Goal: Task Accomplishment & Management: Manage account settings

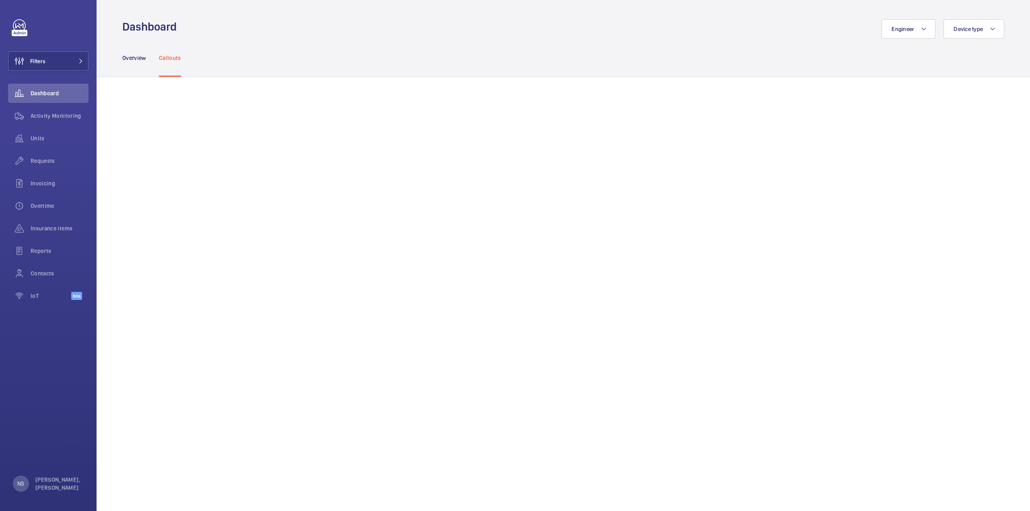
scroll to position [439, 0]
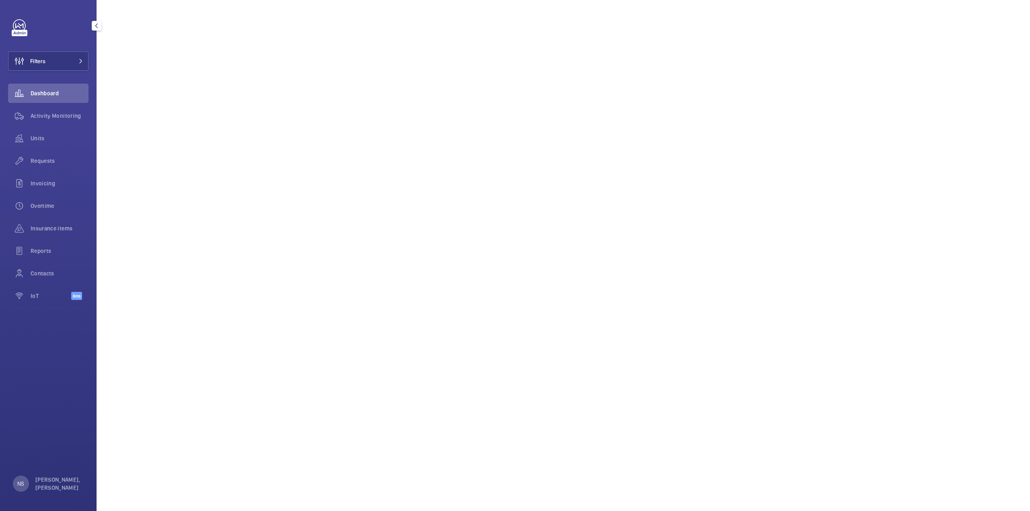
click at [28, 91] on wm-front-icon-button at bounding box center [19, 93] width 23 height 19
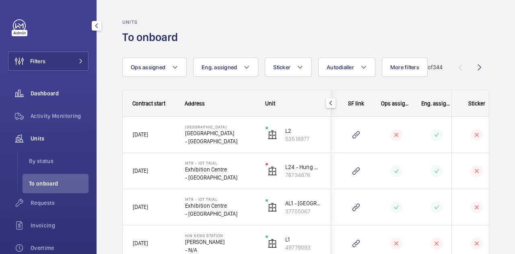
click at [62, 92] on span "Dashboard" at bounding box center [60, 93] width 58 height 8
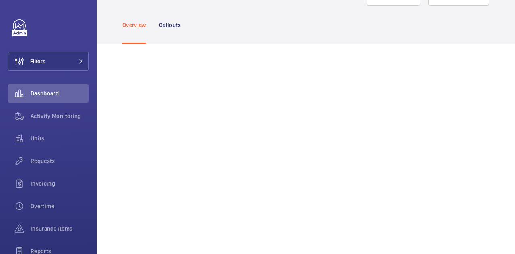
scroll to position [77, 0]
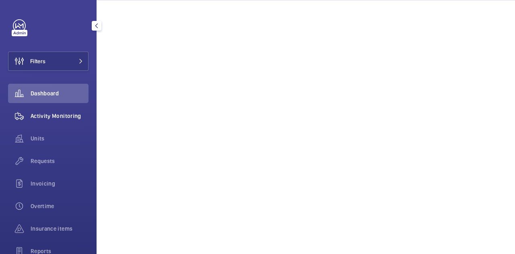
click at [61, 119] on span "Activity Monitoring" at bounding box center [60, 116] width 58 height 8
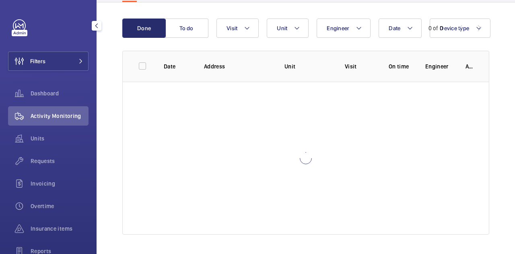
scroll to position [74, 0]
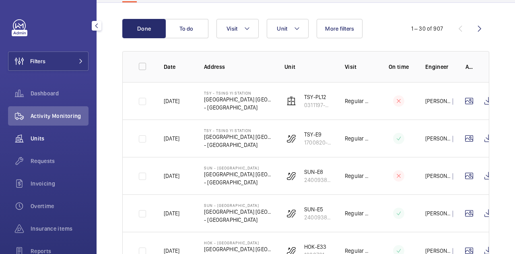
click at [54, 136] on span "Units" at bounding box center [60, 138] width 58 height 8
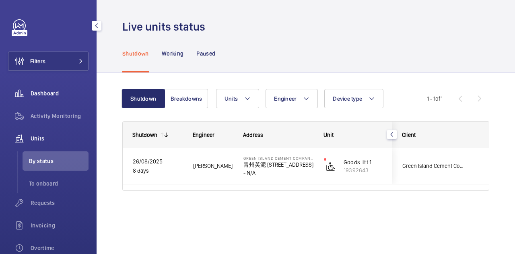
click at [43, 93] on span "Dashboard" at bounding box center [60, 93] width 58 height 8
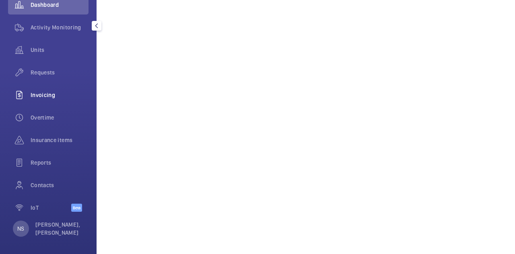
scroll to position [90, 0]
click at [47, 182] on span "Contacts" at bounding box center [60, 183] width 58 height 8
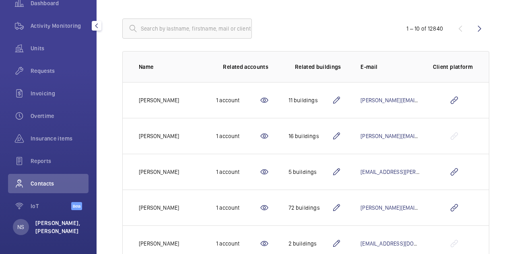
click at [60, 229] on p "Nga Shuen, Kristy FU" at bounding box center [59, 227] width 48 height 16
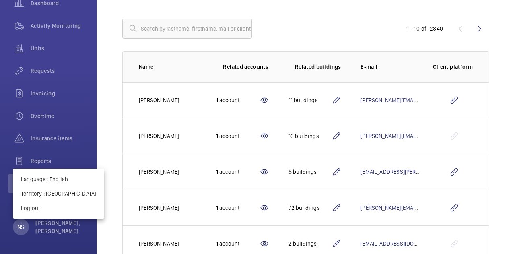
click at [69, 235] on div at bounding box center [257, 127] width 515 height 254
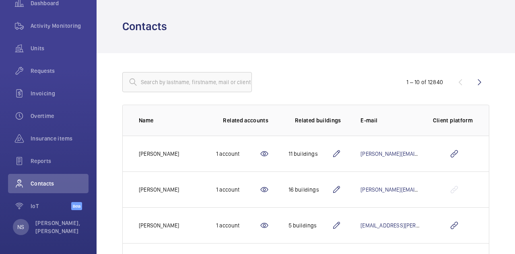
scroll to position [0, 0]
click at [155, 86] on input "text" at bounding box center [187, 82] width 130 height 20
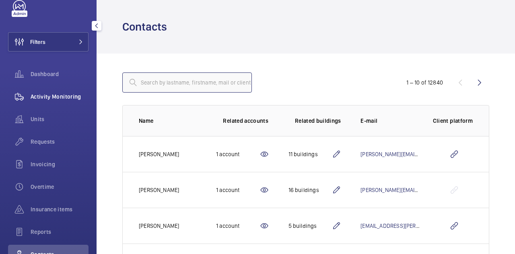
scroll to position [19, 0]
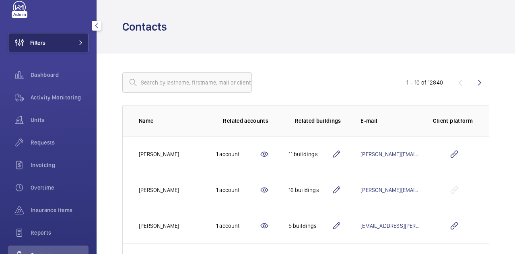
click at [62, 47] on button "Filters" at bounding box center [48, 42] width 80 height 19
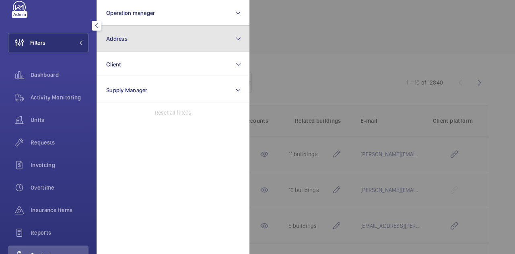
click at [146, 44] on button "Address" at bounding box center [173, 39] width 153 height 26
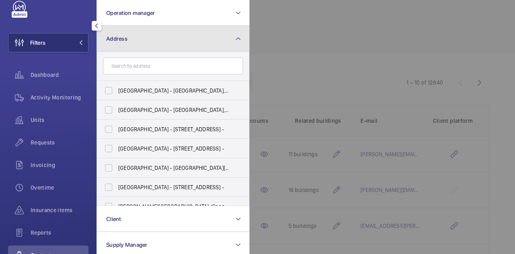
click at [237, 42] on mat-icon at bounding box center [238, 39] width 6 height 10
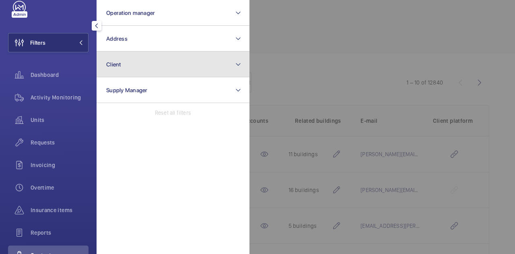
click at [132, 64] on button "Client" at bounding box center [173, 64] width 153 height 26
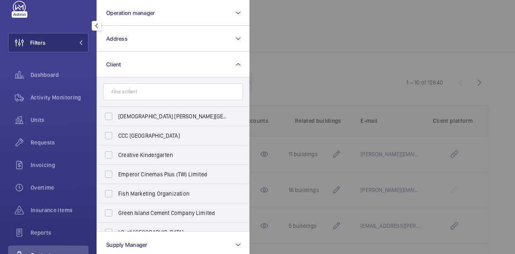
click at [329, 75] on div at bounding box center [506, 127] width 515 height 254
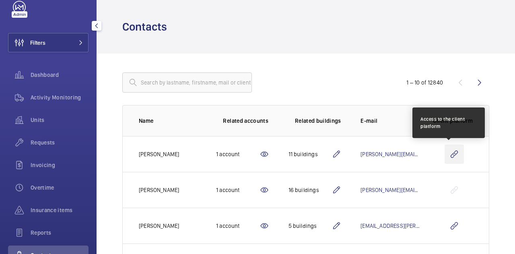
click at [451, 153] on wm-front-icon-button at bounding box center [454, 153] width 19 height 19
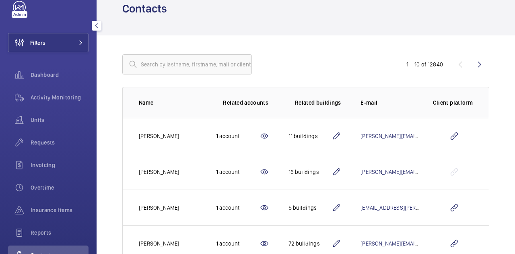
scroll to position [18, 0]
click at [49, 69] on div "Dashboard" at bounding box center [48, 74] width 80 height 19
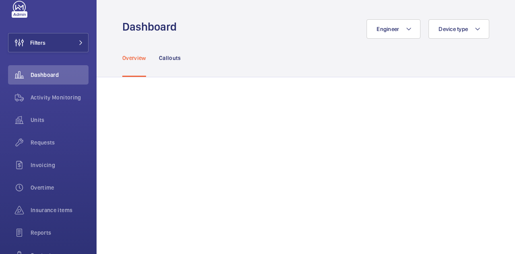
scroll to position [78, 0]
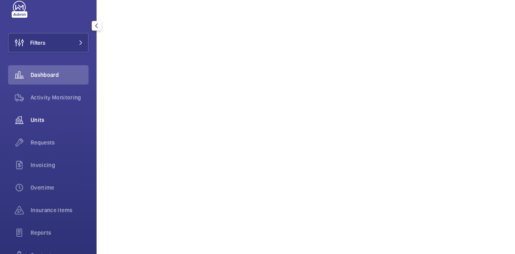
click at [38, 119] on span "Units" at bounding box center [60, 120] width 58 height 8
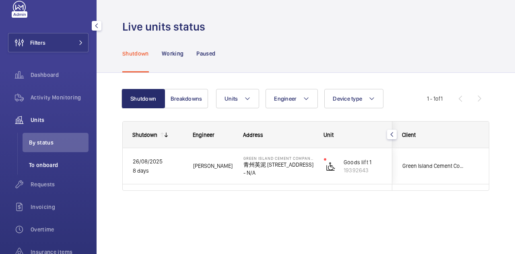
click at [44, 167] on span "To onboard" at bounding box center [59, 165] width 60 height 8
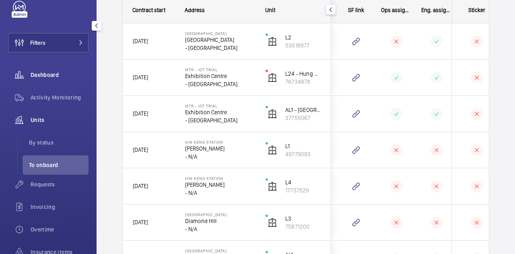
click at [44, 71] on span "Dashboard" at bounding box center [60, 75] width 58 height 8
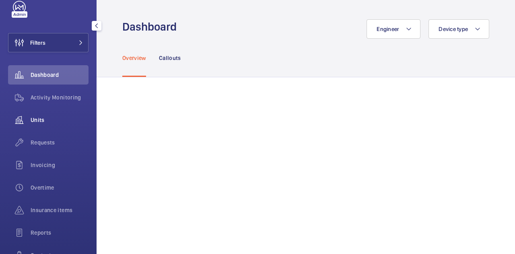
click at [43, 117] on span "Units" at bounding box center [60, 120] width 58 height 8
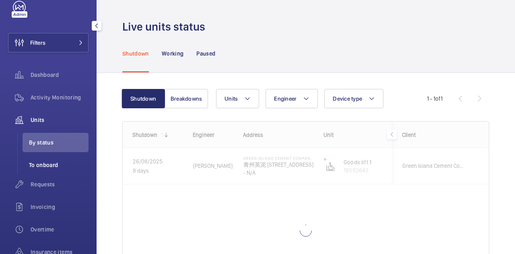
click at [39, 169] on span "To onboard" at bounding box center [59, 165] width 60 height 8
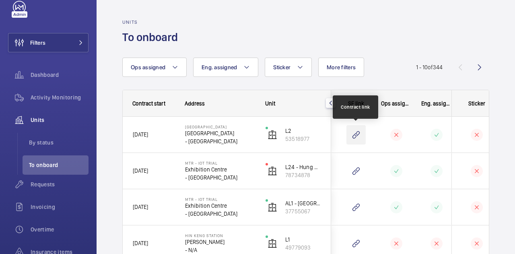
click at [354, 133] on wm-front-icon-button at bounding box center [355, 134] width 19 height 19
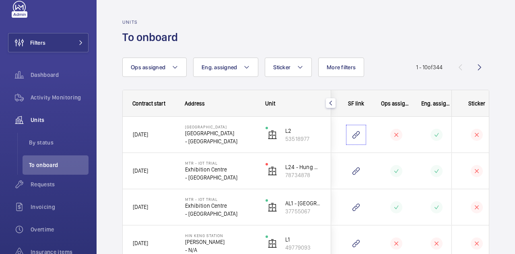
click at [346, 125] on link at bounding box center [355, 134] width 19 height 19
click at [43, 89] on div "Activity Monitoring" at bounding box center [48, 97] width 80 height 19
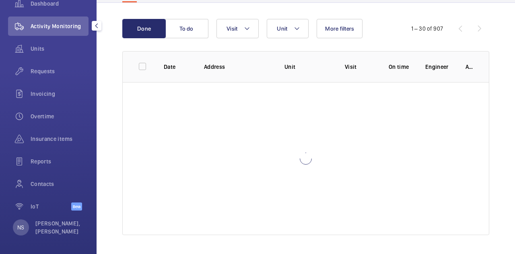
scroll to position [90, 0]
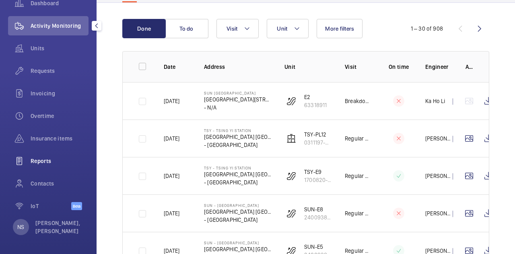
click at [37, 158] on span "Reports" at bounding box center [60, 161] width 58 height 8
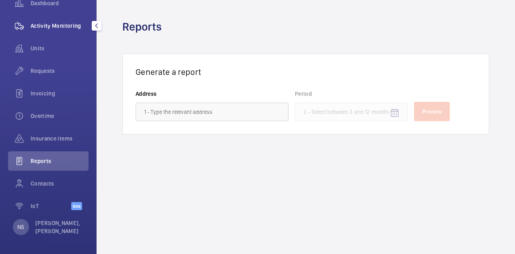
click at [51, 25] on span "Activity Monitoring" at bounding box center [60, 26] width 58 height 8
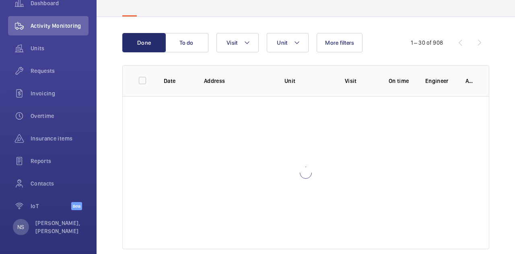
scroll to position [74, 0]
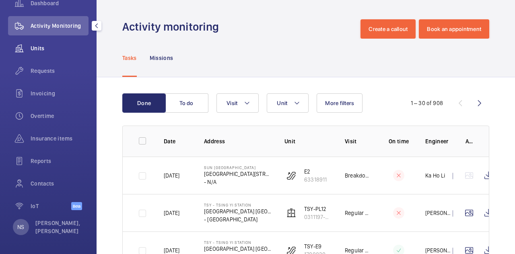
click at [43, 45] on span "Units" at bounding box center [60, 48] width 58 height 8
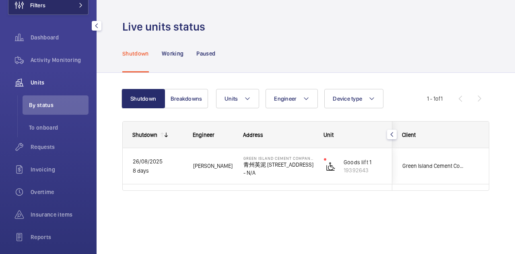
scroll to position [10, 0]
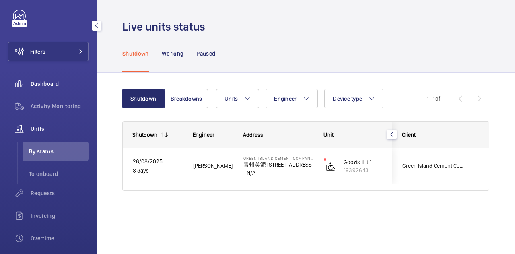
click at [36, 82] on span "Dashboard" at bounding box center [60, 84] width 58 height 8
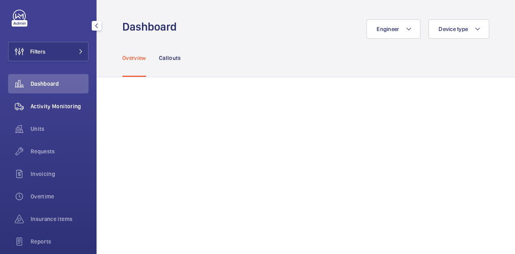
click at [55, 105] on span "Activity Monitoring" at bounding box center [60, 106] width 58 height 8
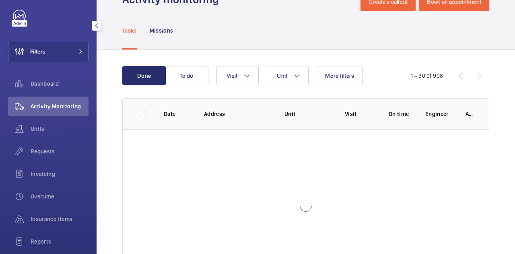
scroll to position [40, 0]
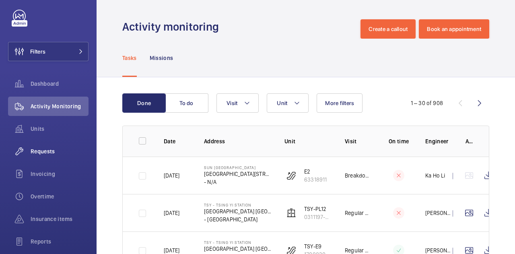
scroll to position [80, 0]
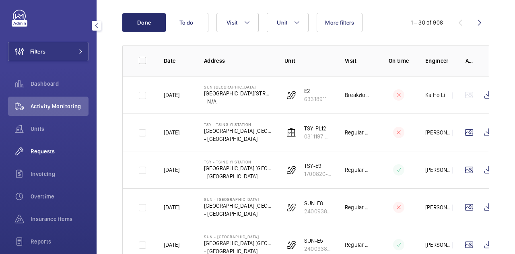
click at [28, 149] on wm-front-icon-button at bounding box center [19, 151] width 23 height 19
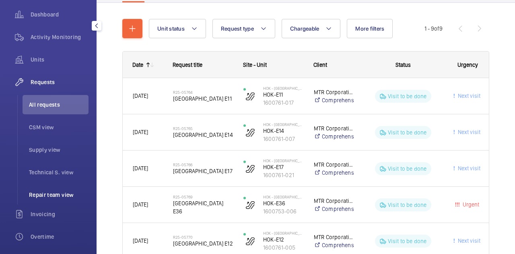
scroll to position [200, 0]
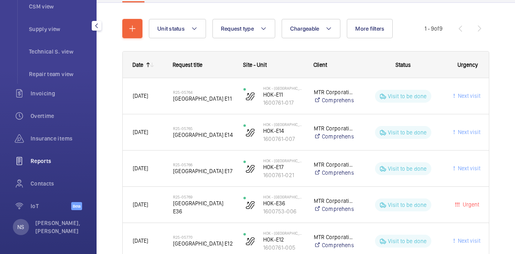
click at [58, 163] on span "Reports" at bounding box center [60, 161] width 58 height 8
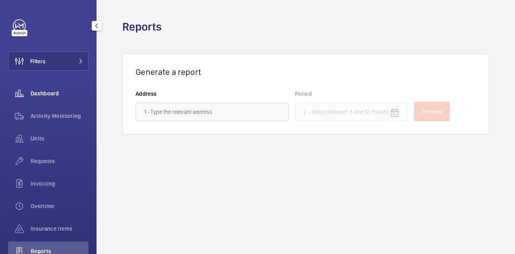
click at [48, 92] on span "Dashboard" at bounding box center [60, 93] width 58 height 8
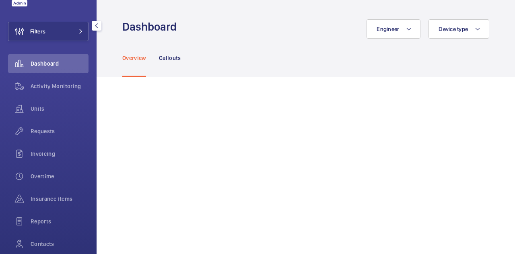
scroll to position [80, 0]
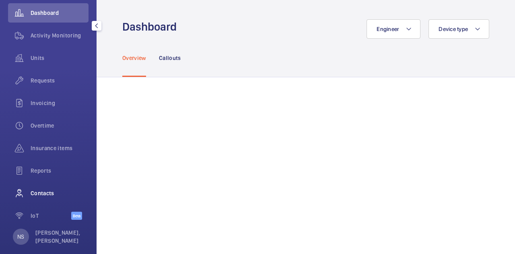
click at [32, 202] on div "Contacts" at bounding box center [48, 192] width 80 height 19
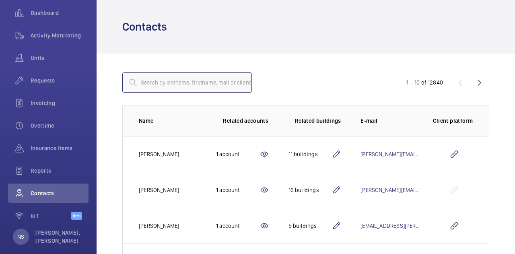
click at [170, 78] on input "text" at bounding box center [187, 82] width 130 height 20
type input "mtr"
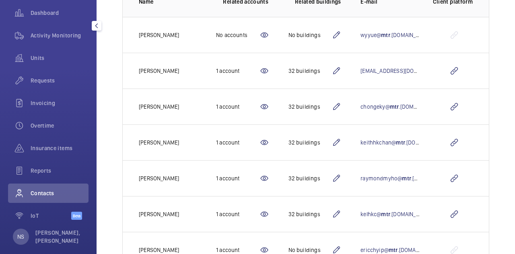
scroll to position [121, 0]
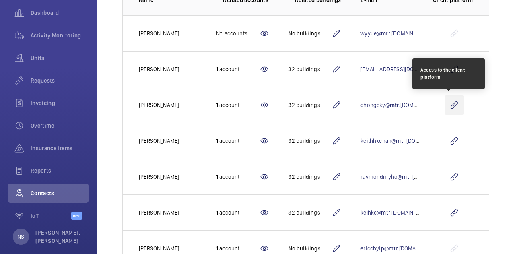
click at [445, 107] on wm-front-icon-button at bounding box center [454, 104] width 19 height 19
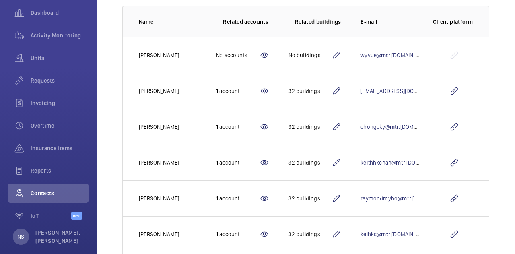
scroll to position [187, 0]
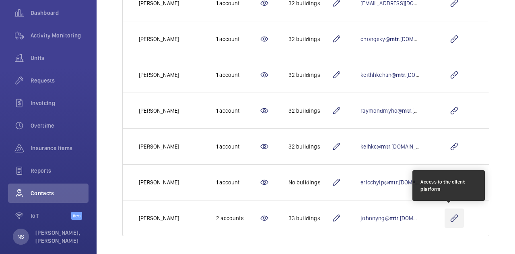
click at [452, 213] on wm-front-icon-button at bounding box center [454, 217] width 19 height 19
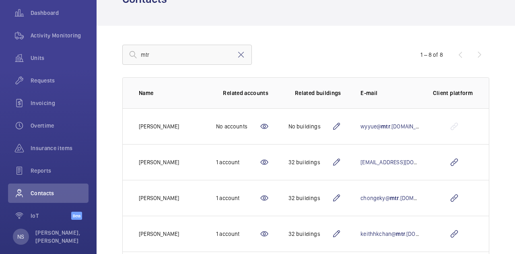
scroll to position [0, 0]
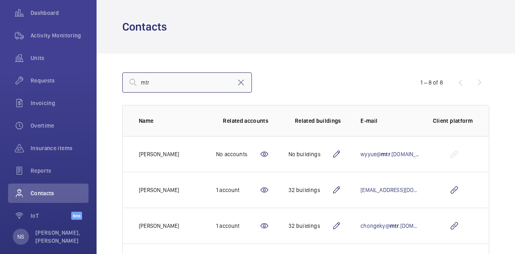
click at [169, 83] on input "mtr" at bounding box center [187, 82] width 130 height 20
click at [245, 87] on input "mtr" at bounding box center [187, 82] width 130 height 20
click at [241, 81] on mat-icon at bounding box center [241, 83] width 10 height 10
click at [193, 85] on input "text" at bounding box center [187, 82] width 130 height 20
drag, startPoint x: 180, startPoint y: 81, endPoint x: 82, endPoint y: 88, distance: 98.4
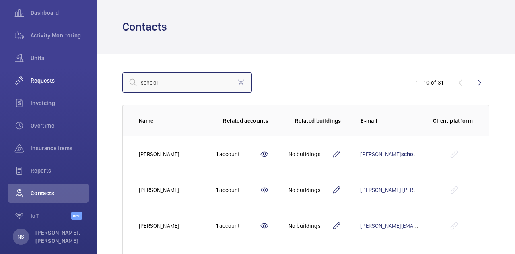
click at [82, 88] on mat-sidenav-content "Filters Dashboard Activity Monitoring Units Requests Invoicing Overtime Insuran…" at bounding box center [257, 127] width 515 height 254
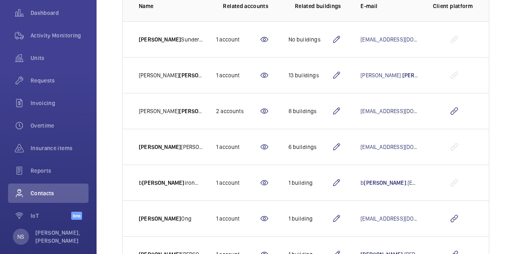
scroll to position [17, 0]
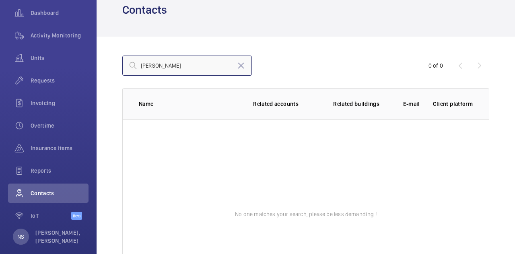
type input "ryan wong"
drag, startPoint x: 244, startPoint y: 62, endPoint x: 221, endPoint y: 69, distance: 23.4
click at [244, 62] on mat-icon at bounding box center [241, 66] width 10 height 10
click at [209, 69] on input "text" at bounding box center [187, 66] width 130 height 20
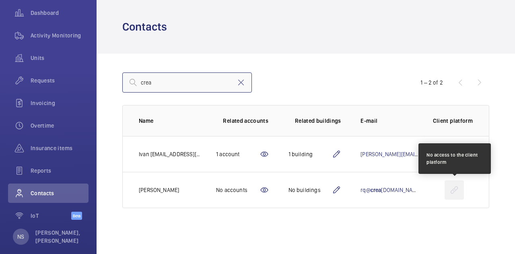
type input "crea"
click at [453, 188] on wm-front-icon-button at bounding box center [454, 189] width 19 height 19
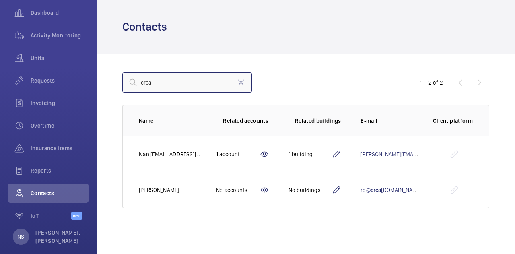
click at [190, 81] on input "crea" at bounding box center [187, 82] width 130 height 20
click at [244, 82] on mat-icon at bounding box center [241, 83] width 10 height 10
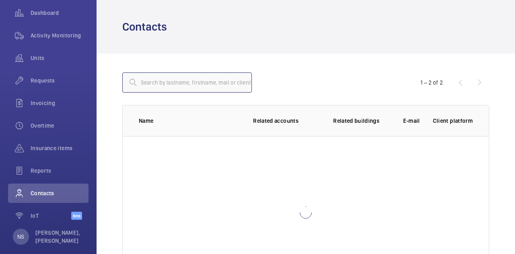
click at [187, 83] on input "text" at bounding box center [187, 82] width 130 height 20
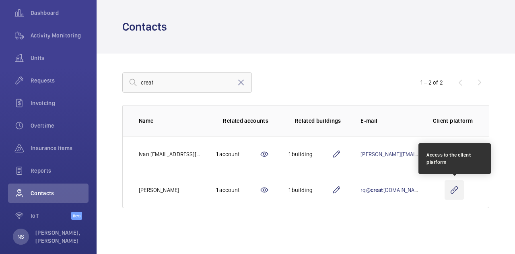
click at [453, 189] on wm-front-icon-button at bounding box center [454, 189] width 19 height 19
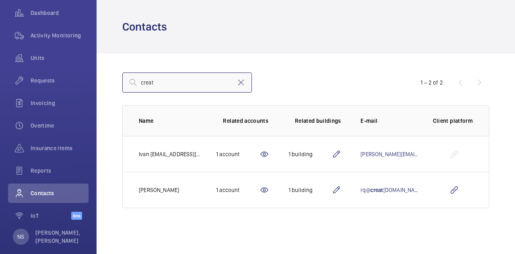
drag, startPoint x: 204, startPoint y: 80, endPoint x: 99, endPoint y: 80, distance: 105.0
click at [99, 80] on div "creat 1 – 2 of 2 Name Related accounts Related buildings E-mail Client platform…" at bounding box center [306, 141] width 418 height 174
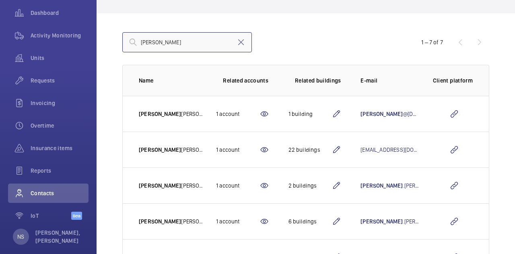
scroll to position [151, 0]
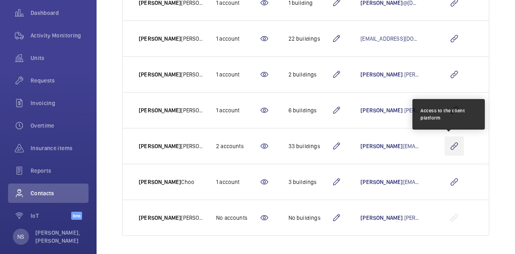
click at [447, 144] on wm-front-icon-button at bounding box center [454, 145] width 19 height 19
click at [452, 144] on wm-front-icon-button at bounding box center [454, 145] width 19 height 19
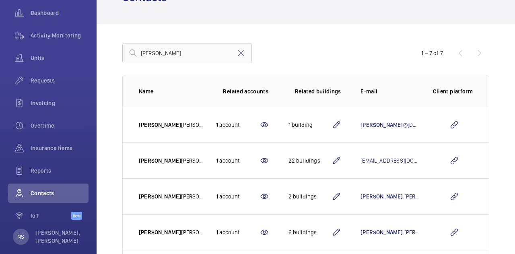
scroll to position [40, 0]
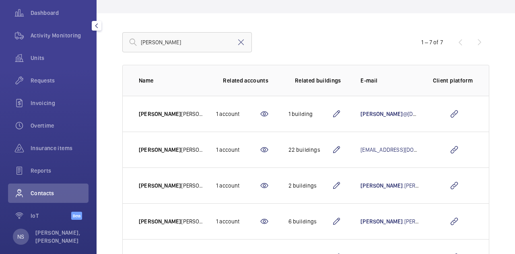
click at [31, 238] on div "NS Nga Shuen, Kristy FU" at bounding box center [48, 236] width 71 height 16
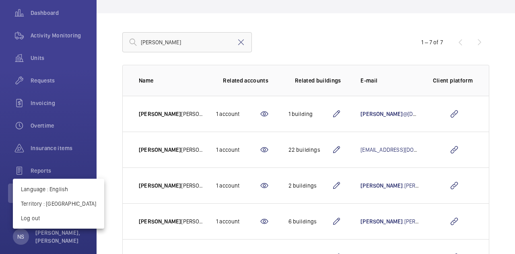
click at [349, 25] on div at bounding box center [257, 127] width 515 height 254
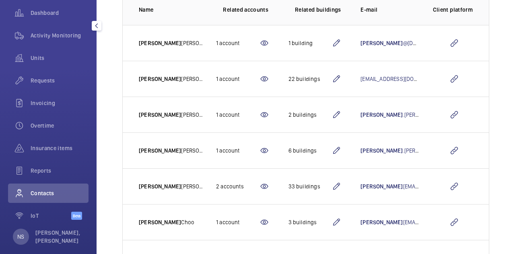
scroll to position [0, 0]
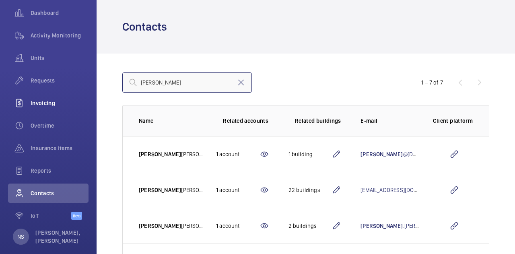
click at [18, 93] on mat-sidenav-content "Filters Dashboard Activity Monitoring Units Requests Invoicing Overtime Insuran…" at bounding box center [257, 127] width 515 height 254
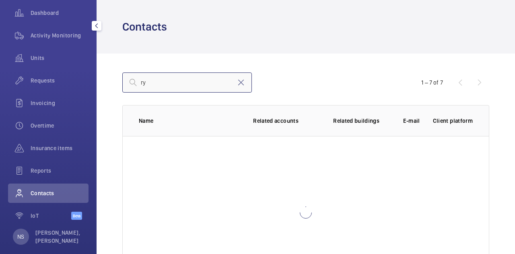
type input "r"
drag, startPoint x: 177, startPoint y: 84, endPoint x: 85, endPoint y: 92, distance: 92.1
click at [85, 92] on mat-sidenav-content "Filters Dashboard Activity Monitoring Units Requests Invoicing Overtime Insuran…" at bounding box center [257, 127] width 515 height 254
drag, startPoint x: 138, startPoint y: 83, endPoint x: 112, endPoint y: 81, distance: 26.3
click at [115, 81] on div "ry 0 of 0 Name Related accounts Related buildings E-mail Client platform No one…" at bounding box center [306, 181] width 418 height 255
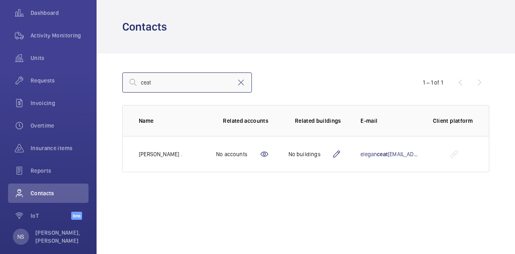
drag, startPoint x: 187, startPoint y: 78, endPoint x: 158, endPoint y: 82, distance: 28.6
click at [158, 82] on input "ceat" at bounding box center [187, 82] width 130 height 20
drag, startPoint x: 176, startPoint y: 78, endPoint x: 54, endPoint y: 88, distance: 122.7
click at [54, 88] on mat-sidenav-content "Filters Dashboard Activity Monitoring Units Requests Invoicing Overtime Insuran…" at bounding box center [257, 127] width 515 height 254
type input "creat"
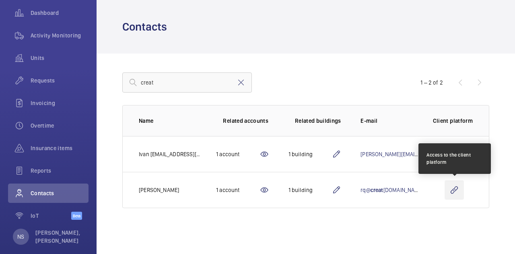
click at [449, 194] on wm-front-icon-button at bounding box center [454, 189] width 19 height 19
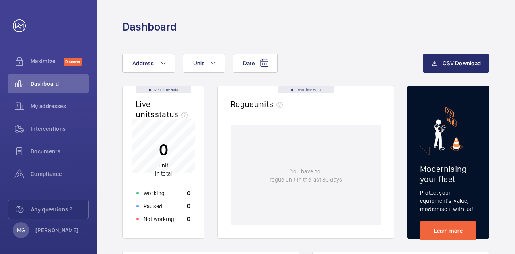
click at [244, 28] on div "Dashboard" at bounding box center [305, 26] width 367 height 15
